Goal: Find specific page/section

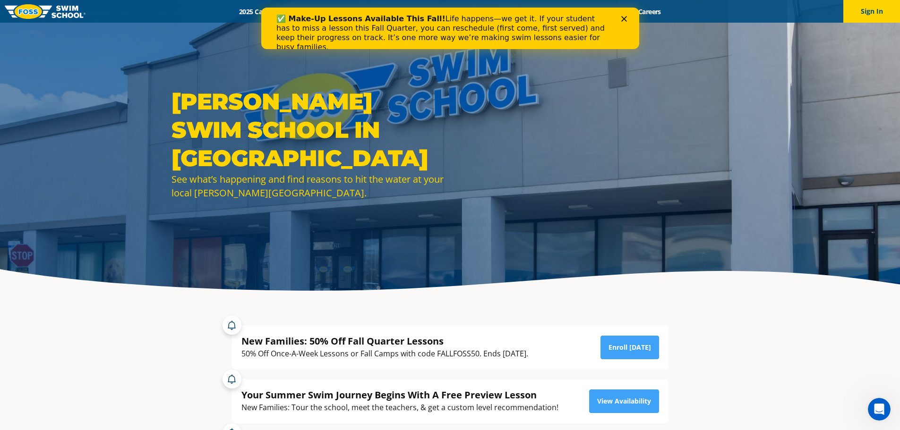
click at [620, 16] on icon "Close" at bounding box center [623, 19] width 6 height 6
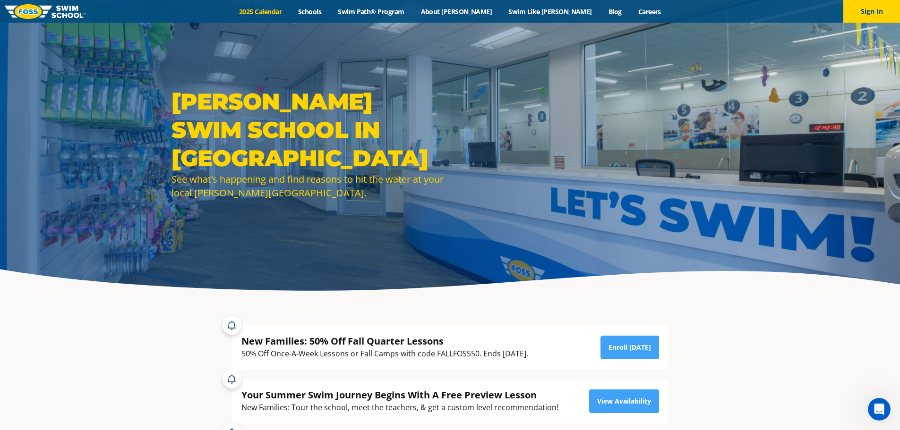
click at [290, 14] on link "2025 Calendar" at bounding box center [260, 11] width 59 height 9
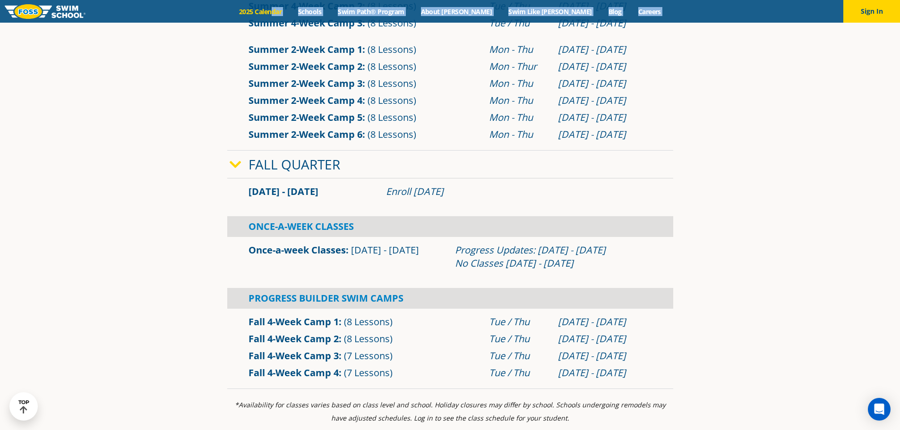
scroll to position [567, 0]
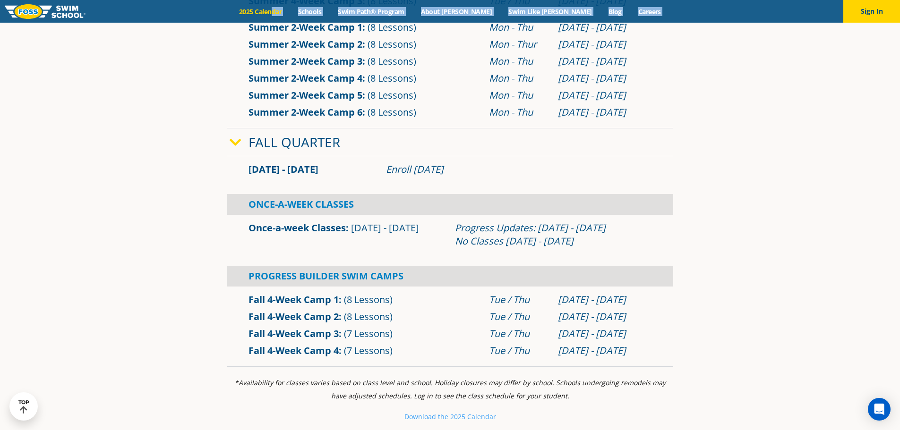
click at [306, 229] on link "Once-a-week Classes" at bounding box center [296, 227] width 97 height 13
